Goal: Information Seeking & Learning: Understand process/instructions

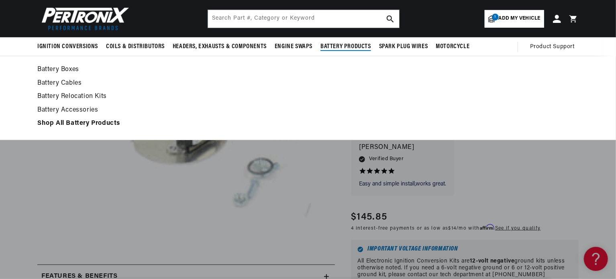
scroll to position [0, 304]
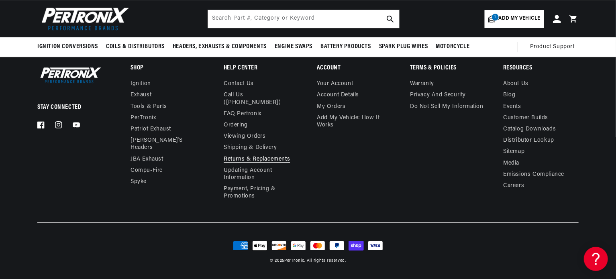
click at [236, 165] on link "Returns & Replacements" at bounding box center [257, 159] width 66 height 11
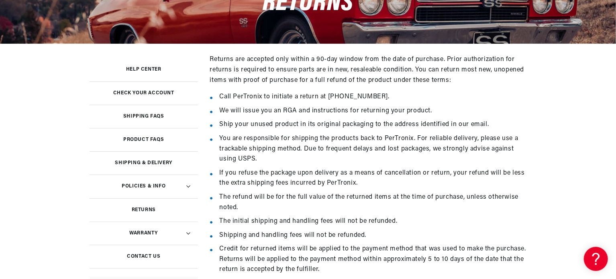
scroll to position [0, 291]
